Goal: Task Accomplishment & Management: Manage account settings

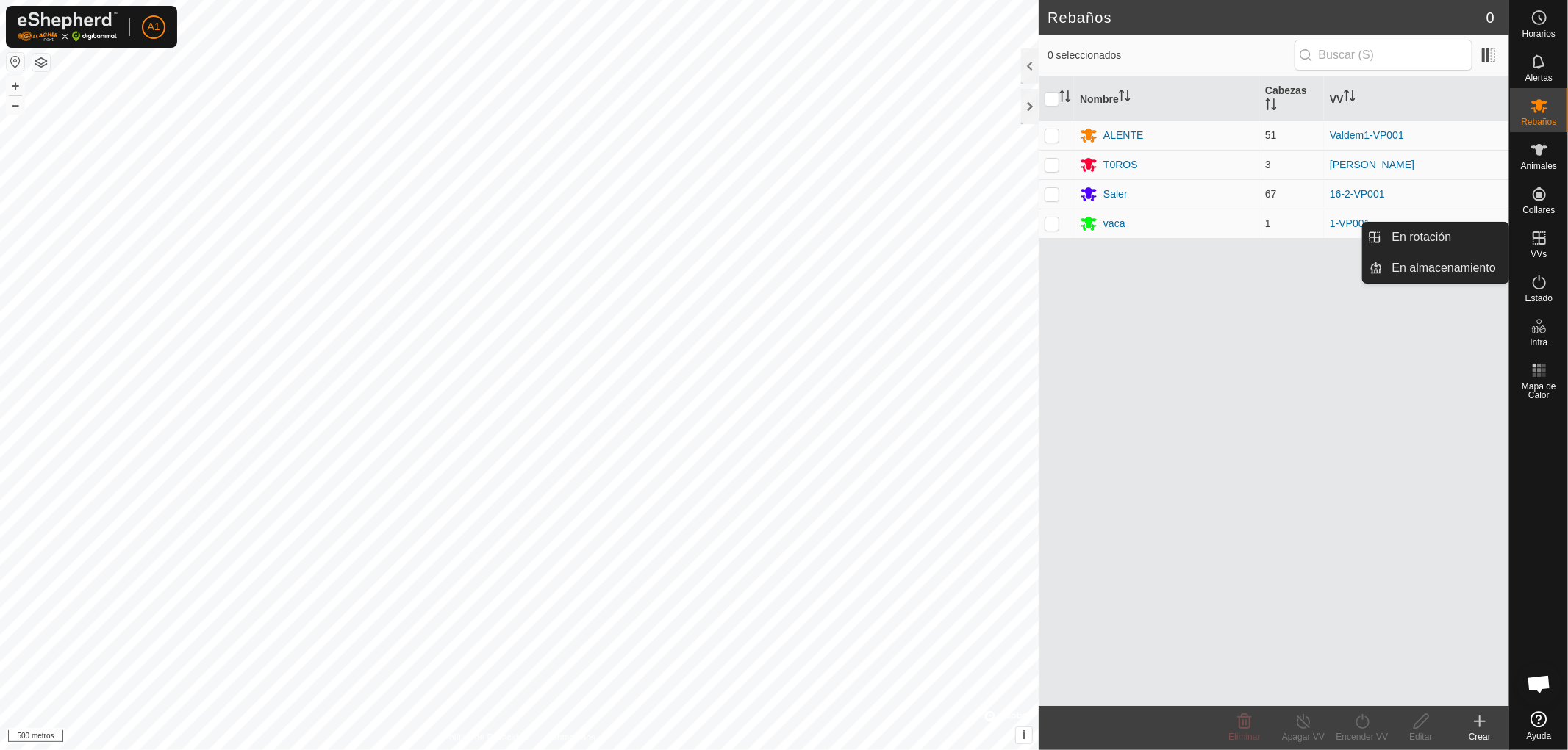
click at [1536, 247] on icon at bounding box center [1539, 238] width 18 height 18
click at [1424, 233] on link "En rotación" at bounding box center [1446, 238] width 125 height 30
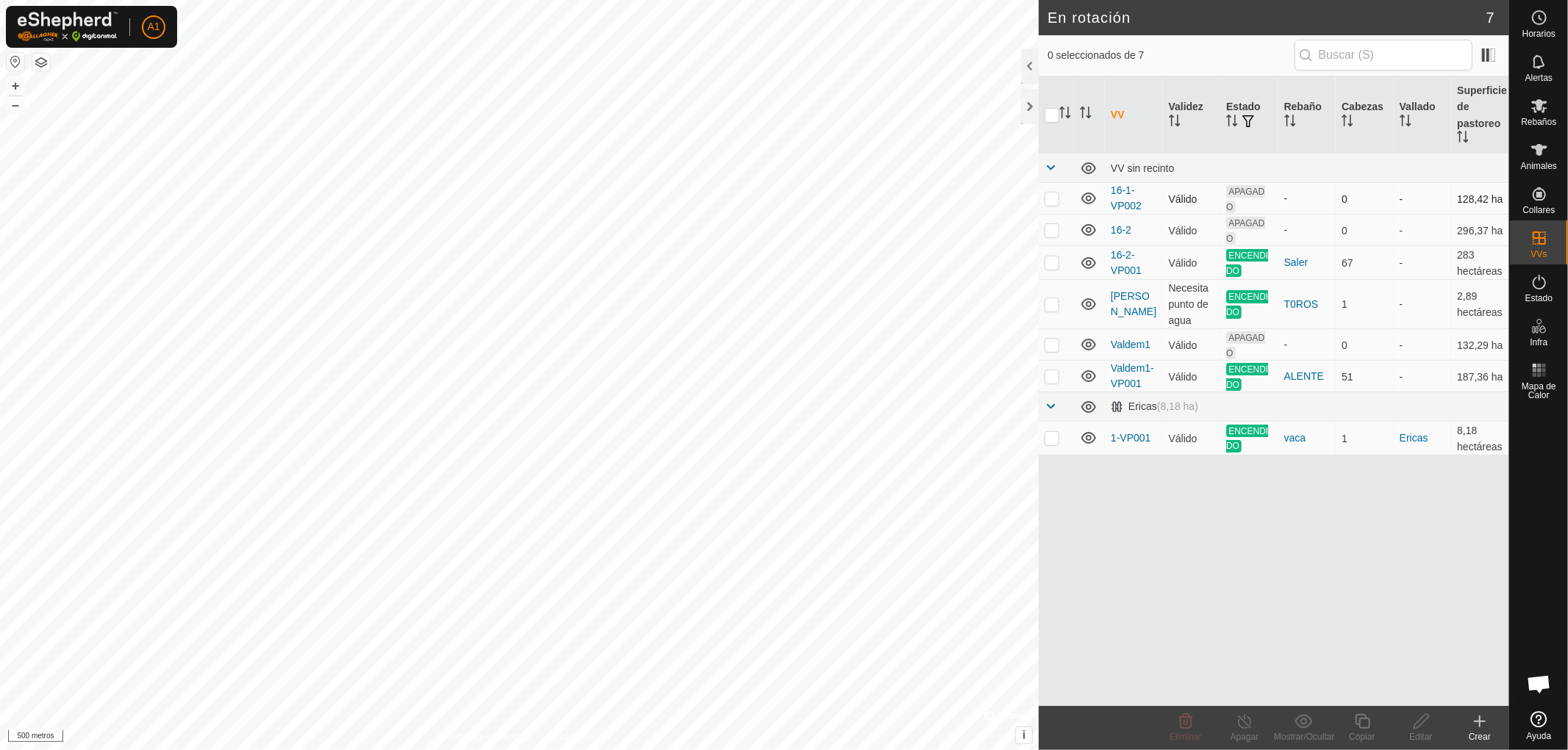
click at [1046, 194] on p-checkbox at bounding box center [1051, 198] width 15 height 12
click at [1191, 730] on div "Eliminar" at bounding box center [1186, 736] width 59 height 13
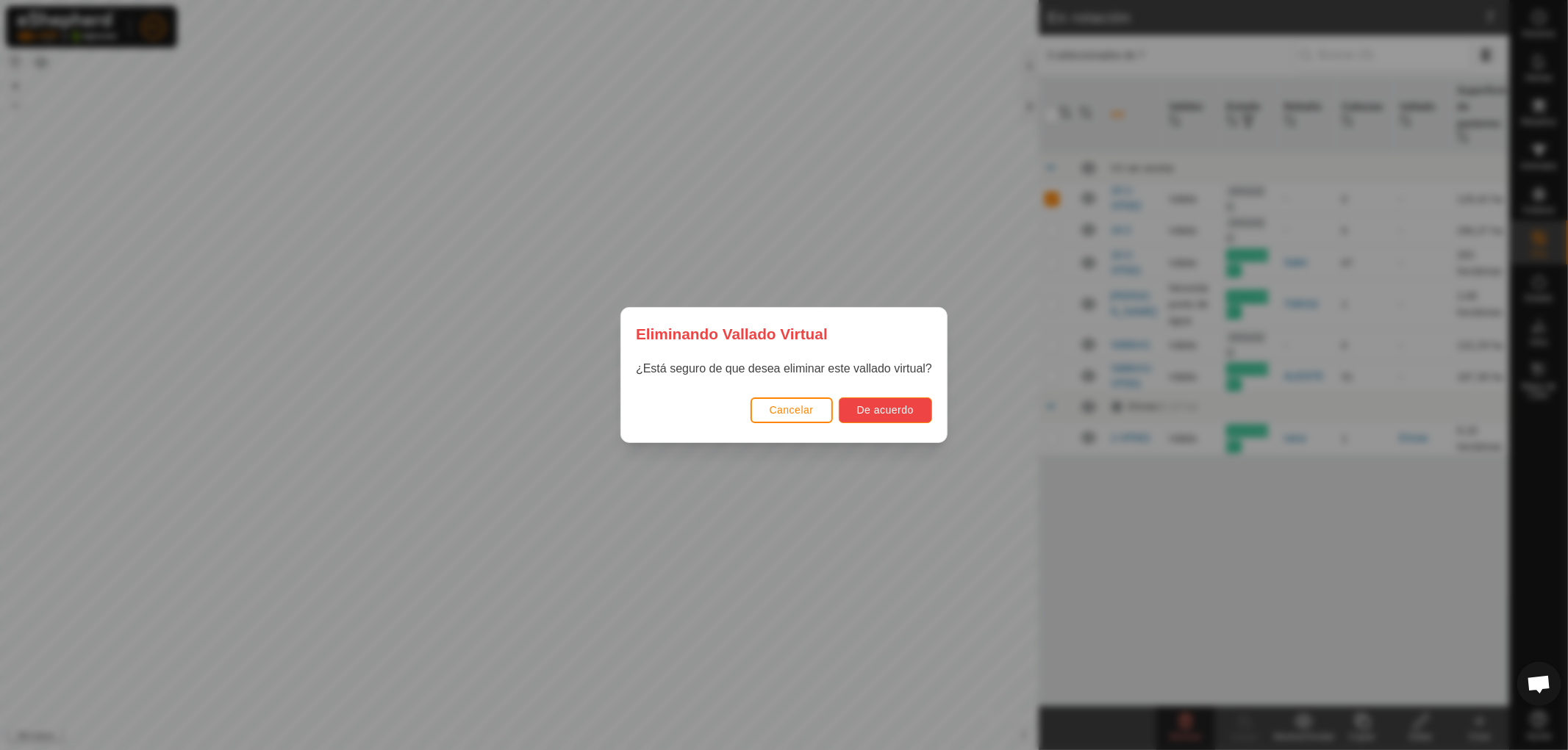
click at [880, 402] on button "De acuerdo" at bounding box center [885, 411] width 94 height 26
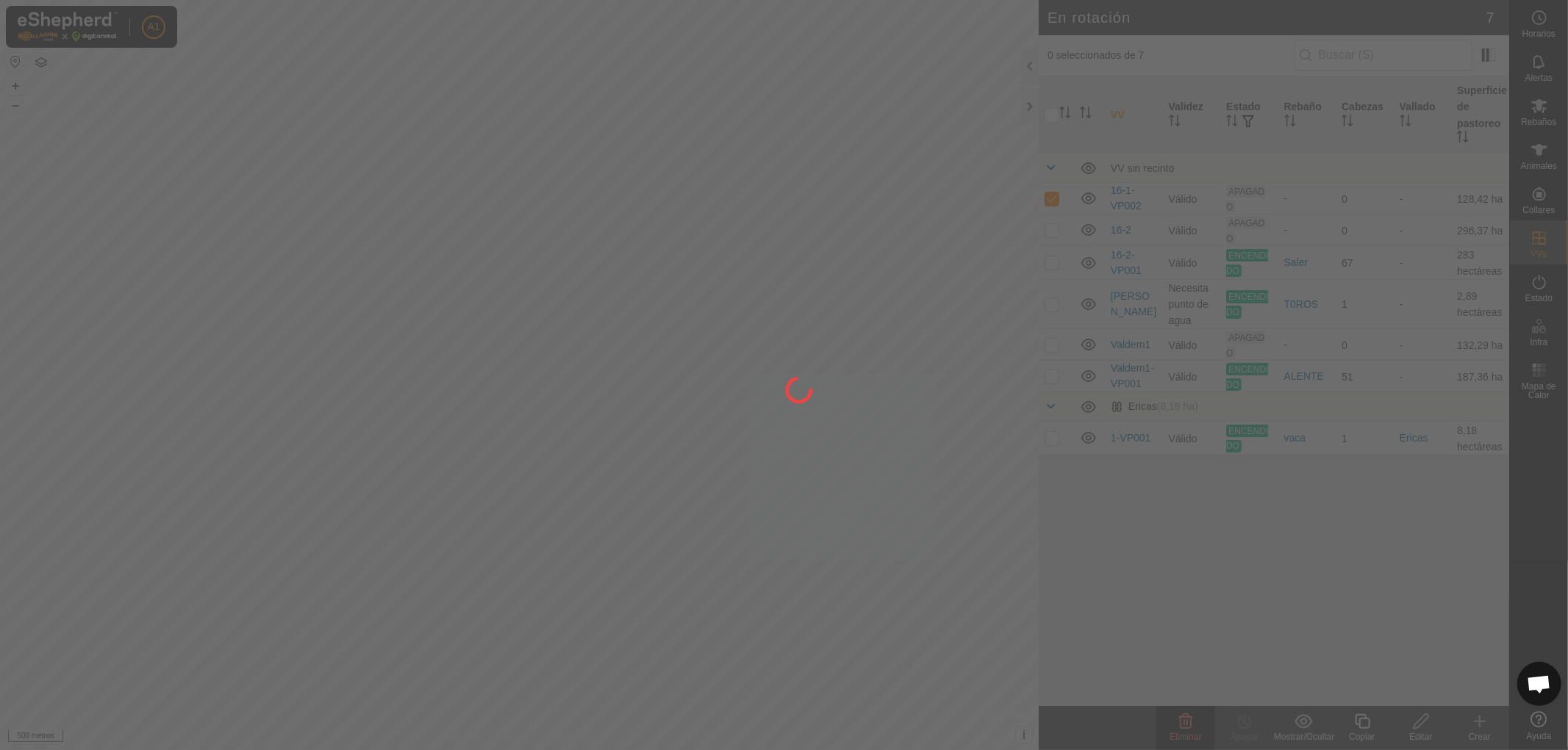
checkbox input "false"
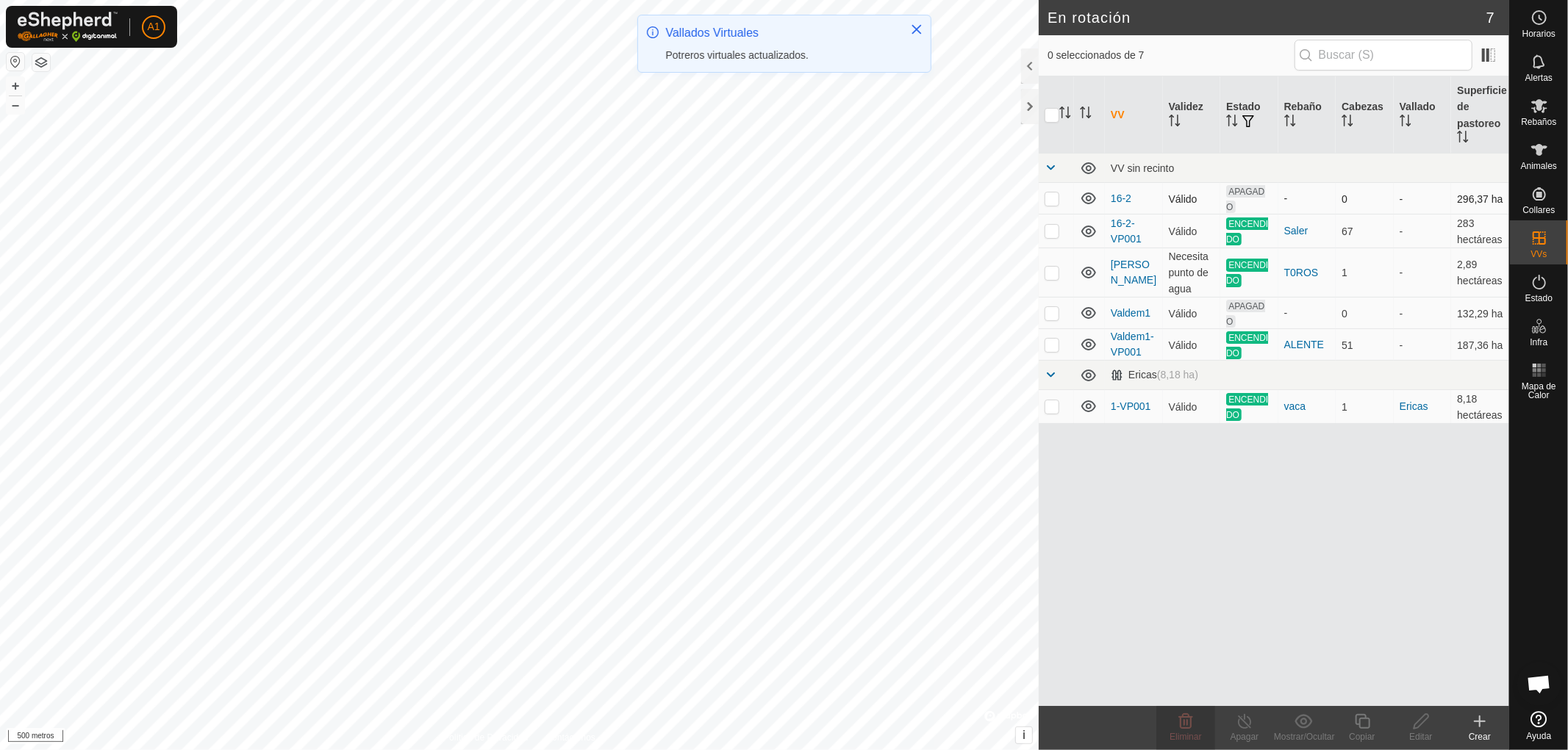
click at [1053, 195] on p-checkbox at bounding box center [1051, 198] width 15 height 12
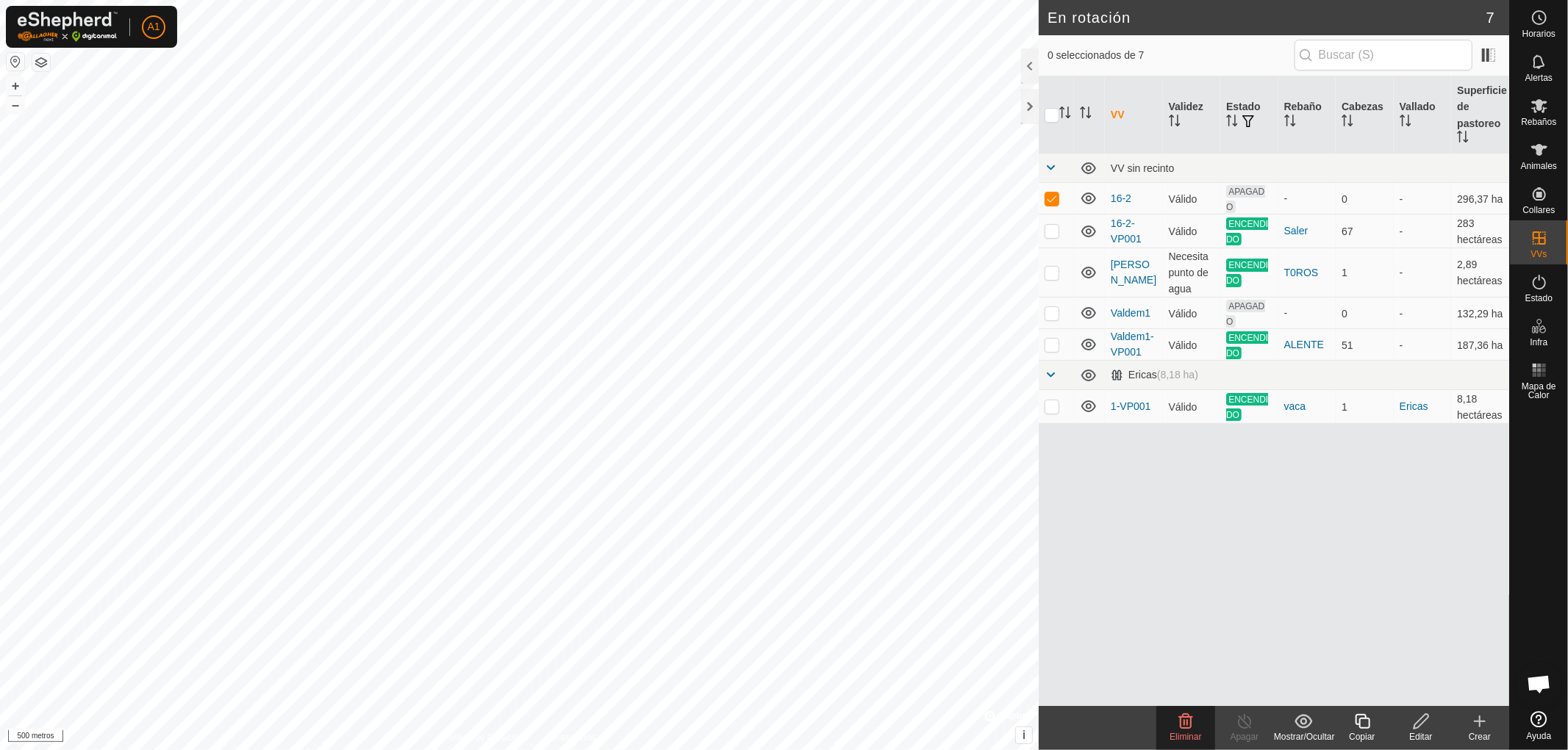
click at [1188, 736] on font "Eliminar" at bounding box center [1185, 737] width 32 height 10
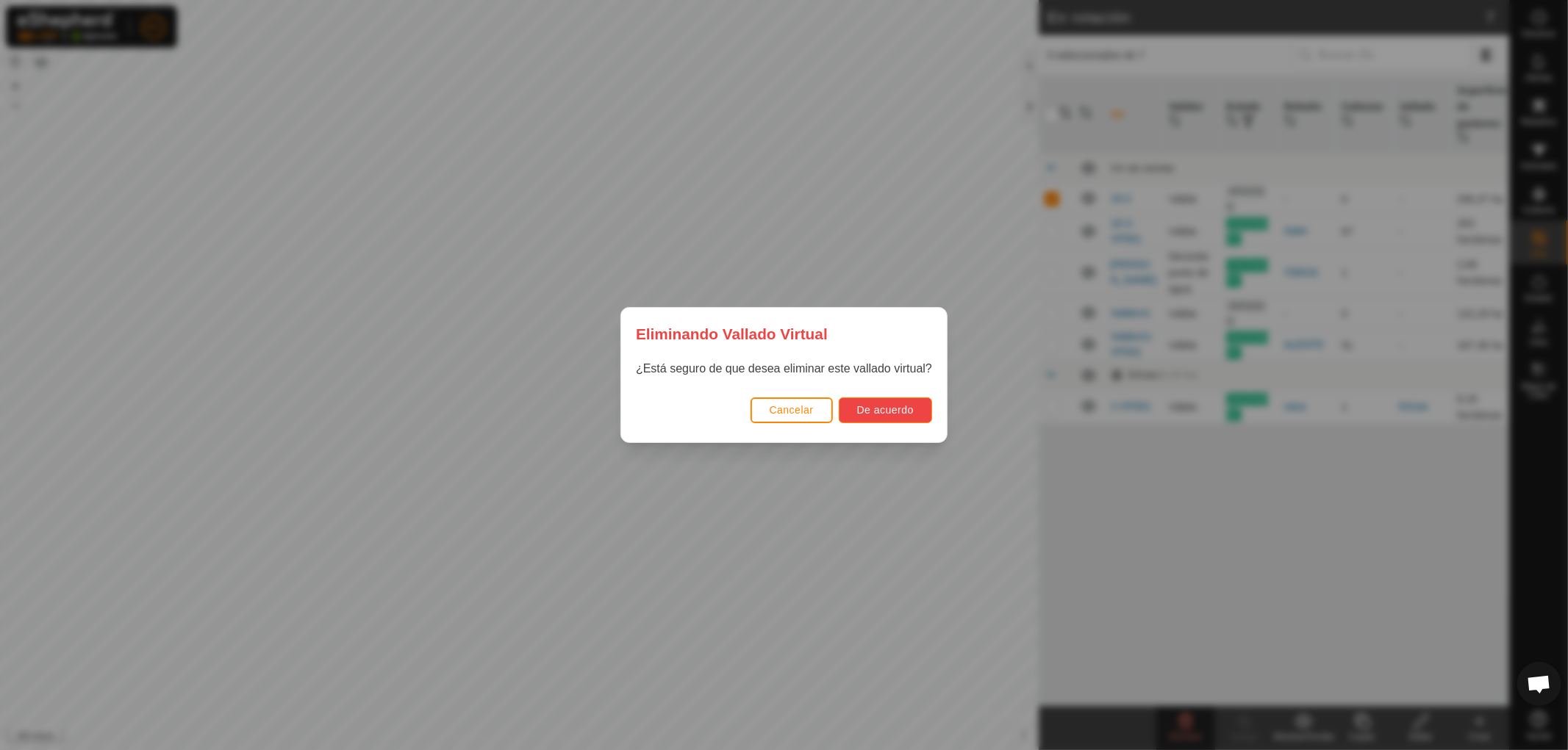
click at [880, 406] on font "De acuerdo" at bounding box center [884, 411] width 56 height 12
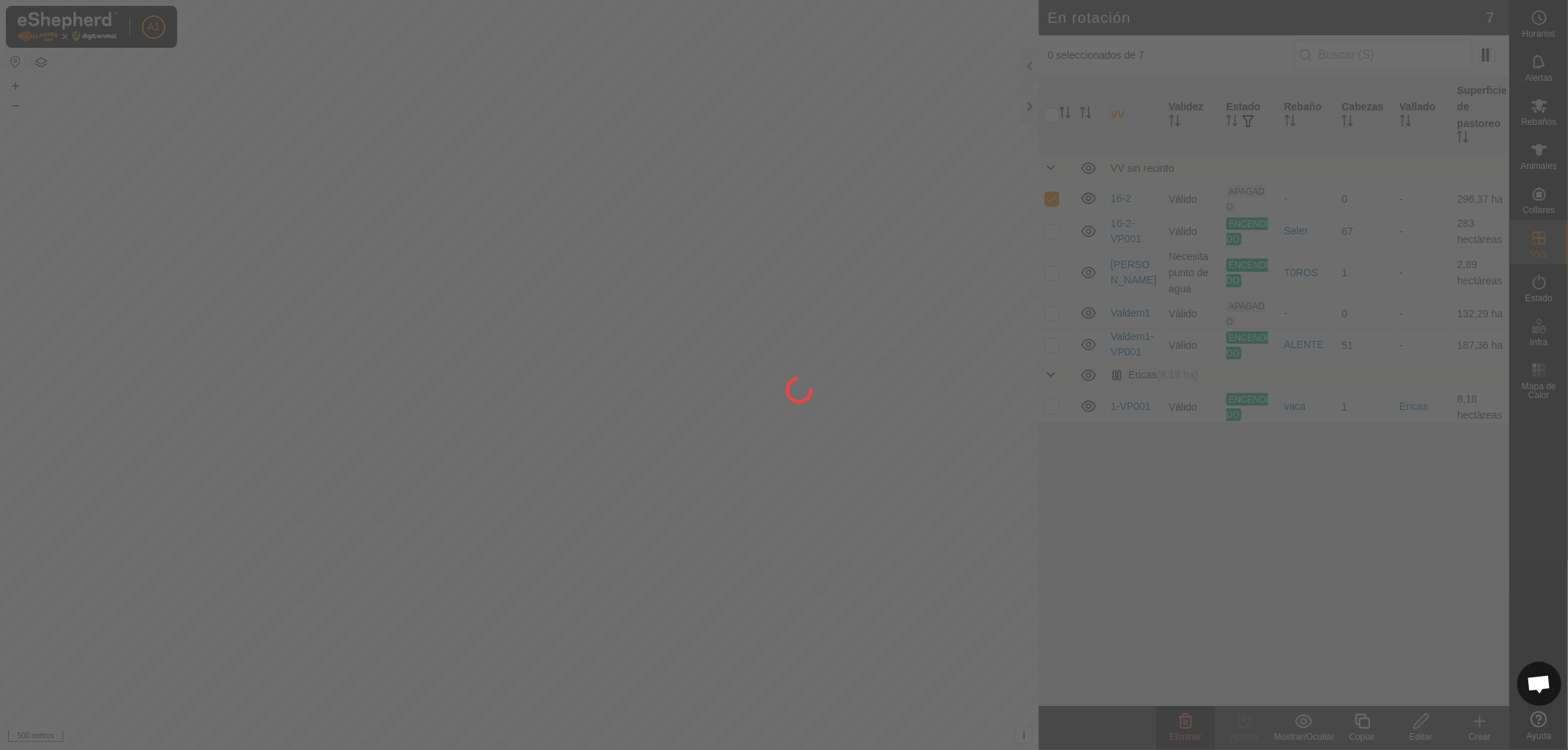
checkbox input "false"
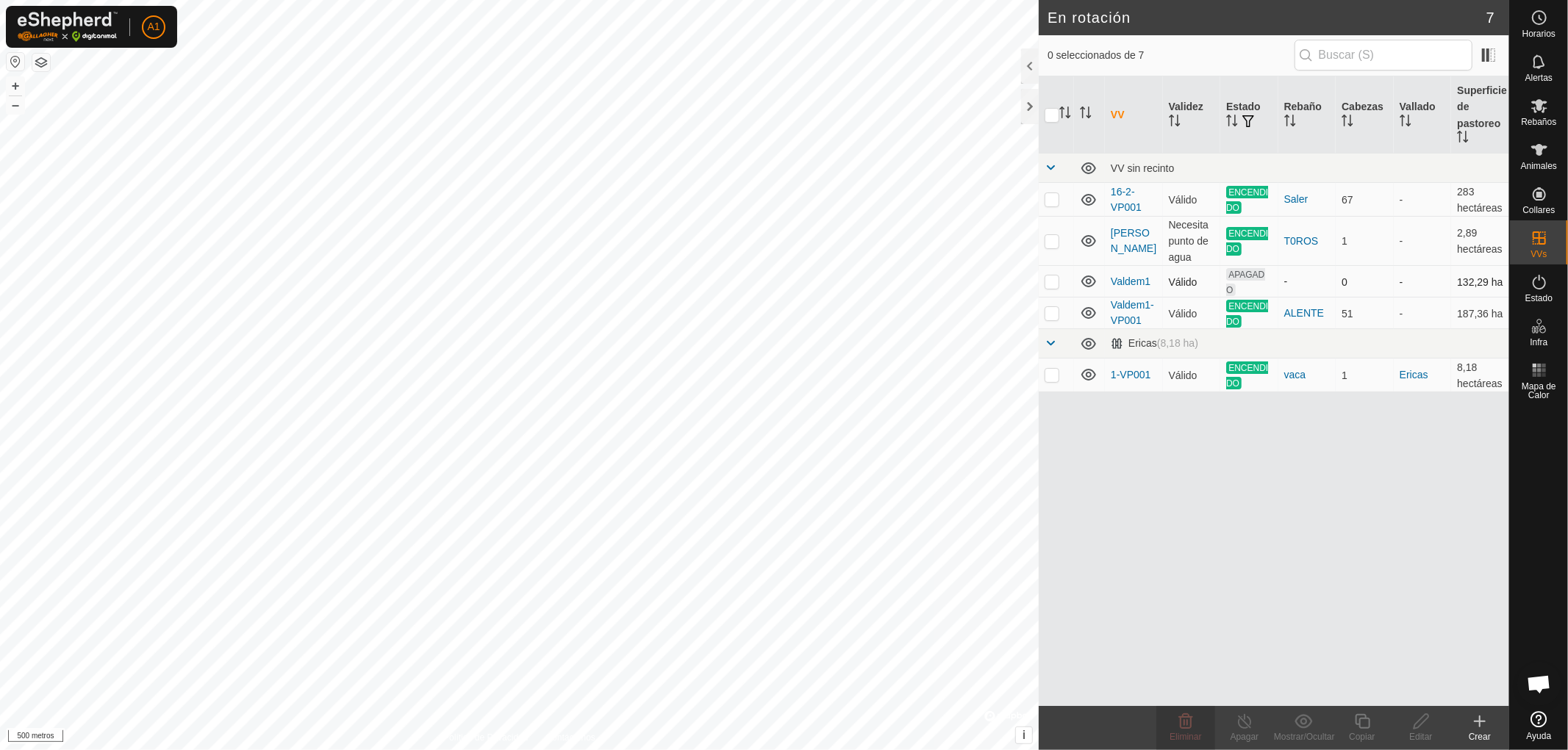
click at [1054, 277] on p-checkbox at bounding box center [1051, 281] width 15 height 12
checkbox input "true"
click at [1057, 276] on p-checkbox at bounding box center [1051, 281] width 15 height 12
checkbox input "false"
click at [151, 21] on font "A1" at bounding box center [153, 27] width 13 height 12
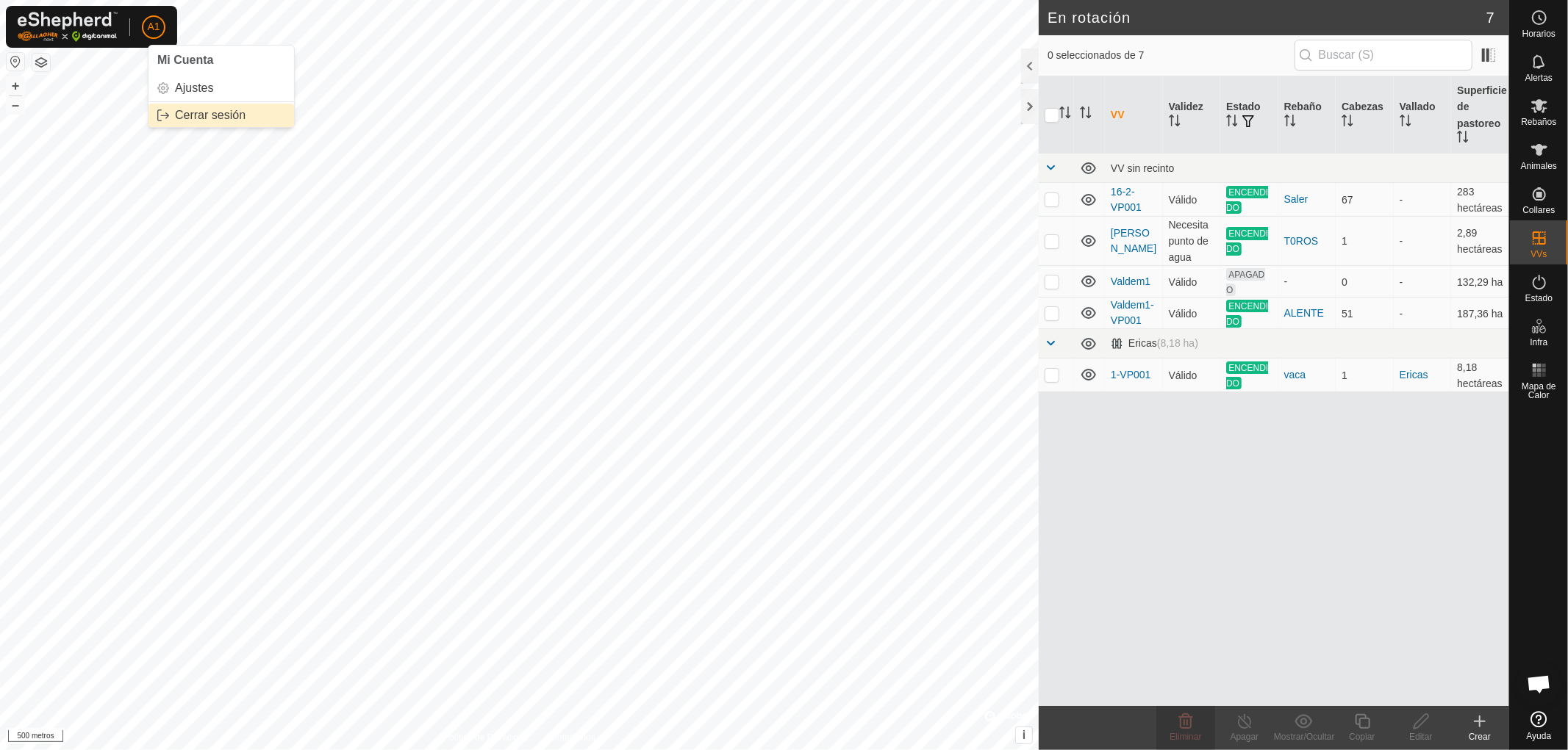
click at [198, 111] on link "Cerrar sesión" at bounding box center [220, 115] width 145 height 24
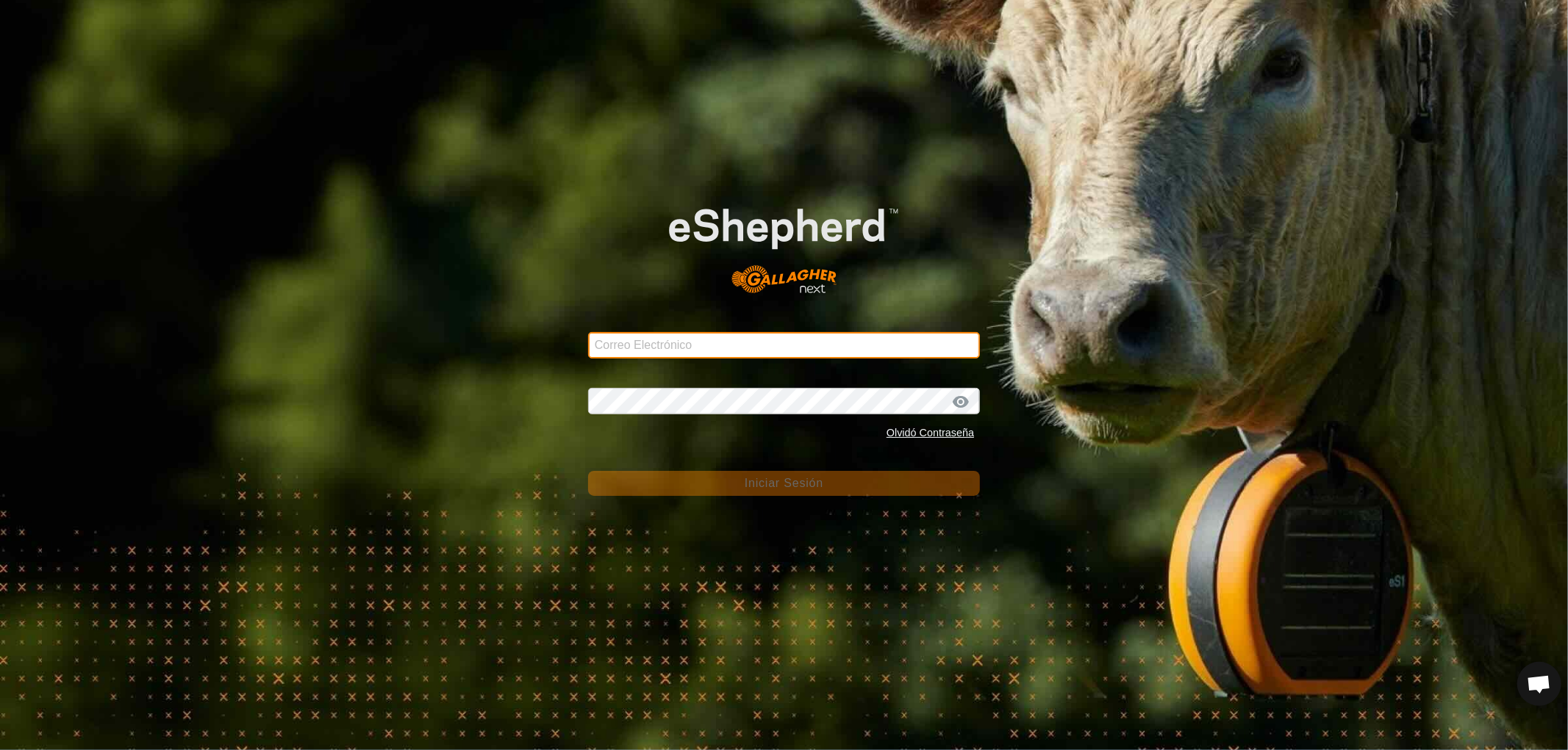
type input "[EMAIL_ADDRESS][DOMAIN_NAME]"
